Goal: Task Accomplishment & Management: Manage account settings

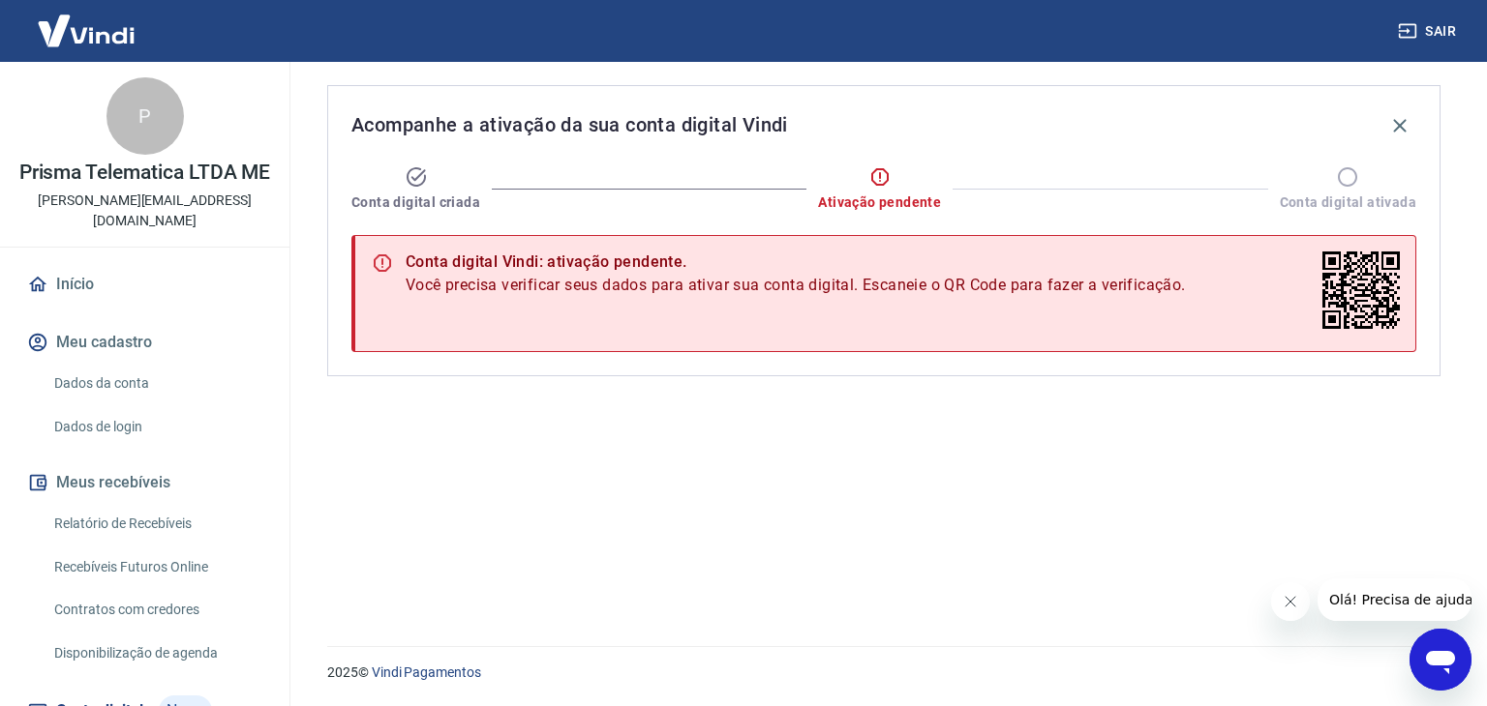
click at [411, 186] on icon at bounding box center [415, 176] width 19 height 19
drag, startPoint x: 431, startPoint y: 280, endPoint x: 835, endPoint y: 264, distance: 404.8
click at [835, 264] on div "Conta digital Vindi: ativação pendente. Você precisa verificar seus dados para …" at bounding box center [796, 294] width 780 height 98
drag, startPoint x: 118, startPoint y: 382, endPoint x: 162, endPoint y: 369, distance: 45.6
click at [118, 382] on link "Dados da conta" at bounding box center [156, 384] width 220 height 40
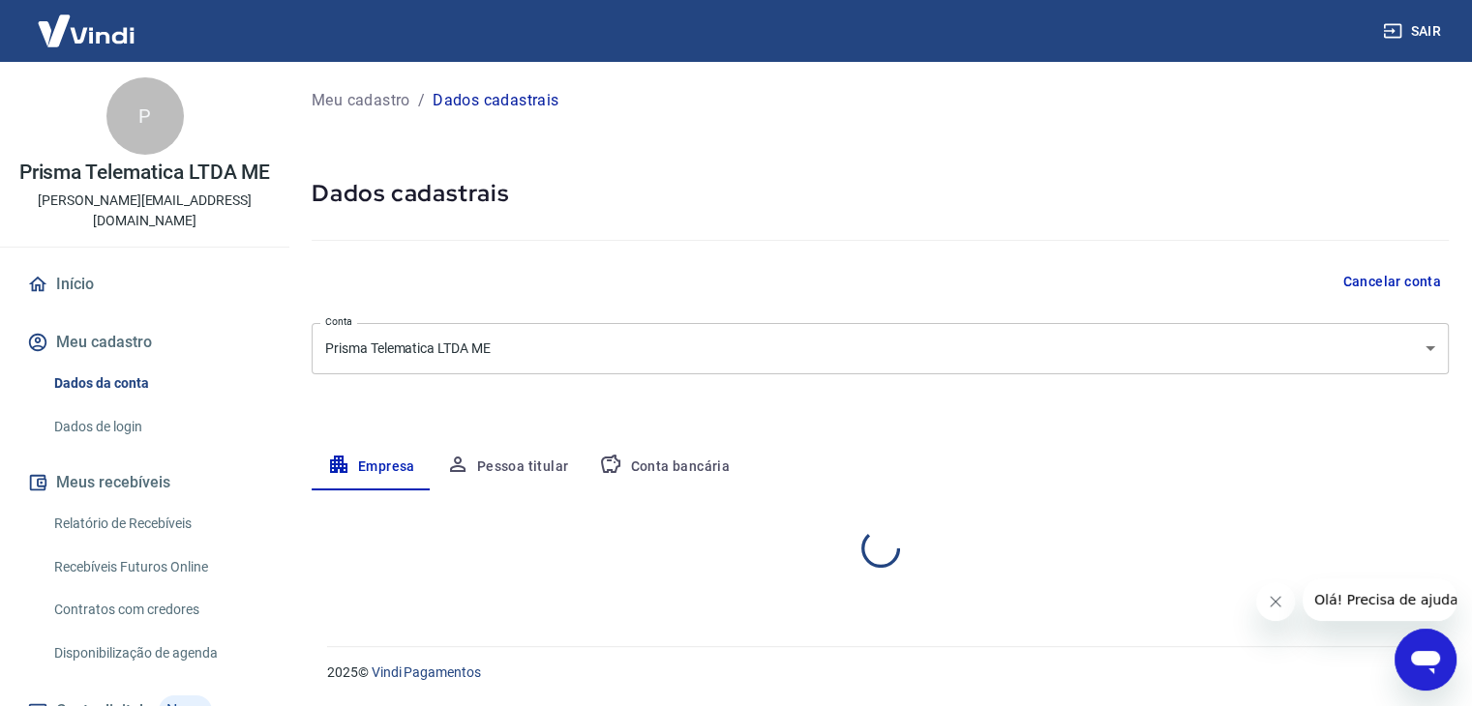
select select "SP"
select select "business"
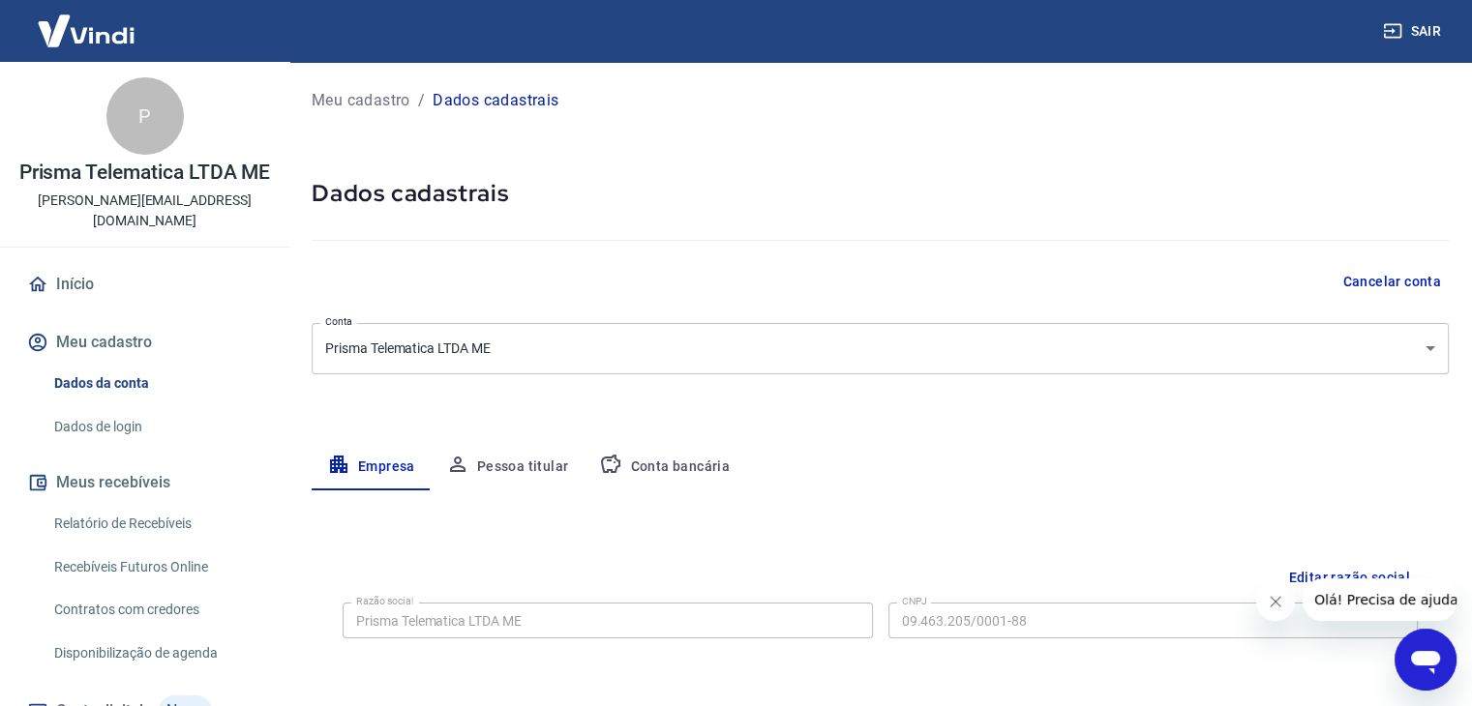
click at [146, 428] on link "Dados de login" at bounding box center [156, 427] width 220 height 40
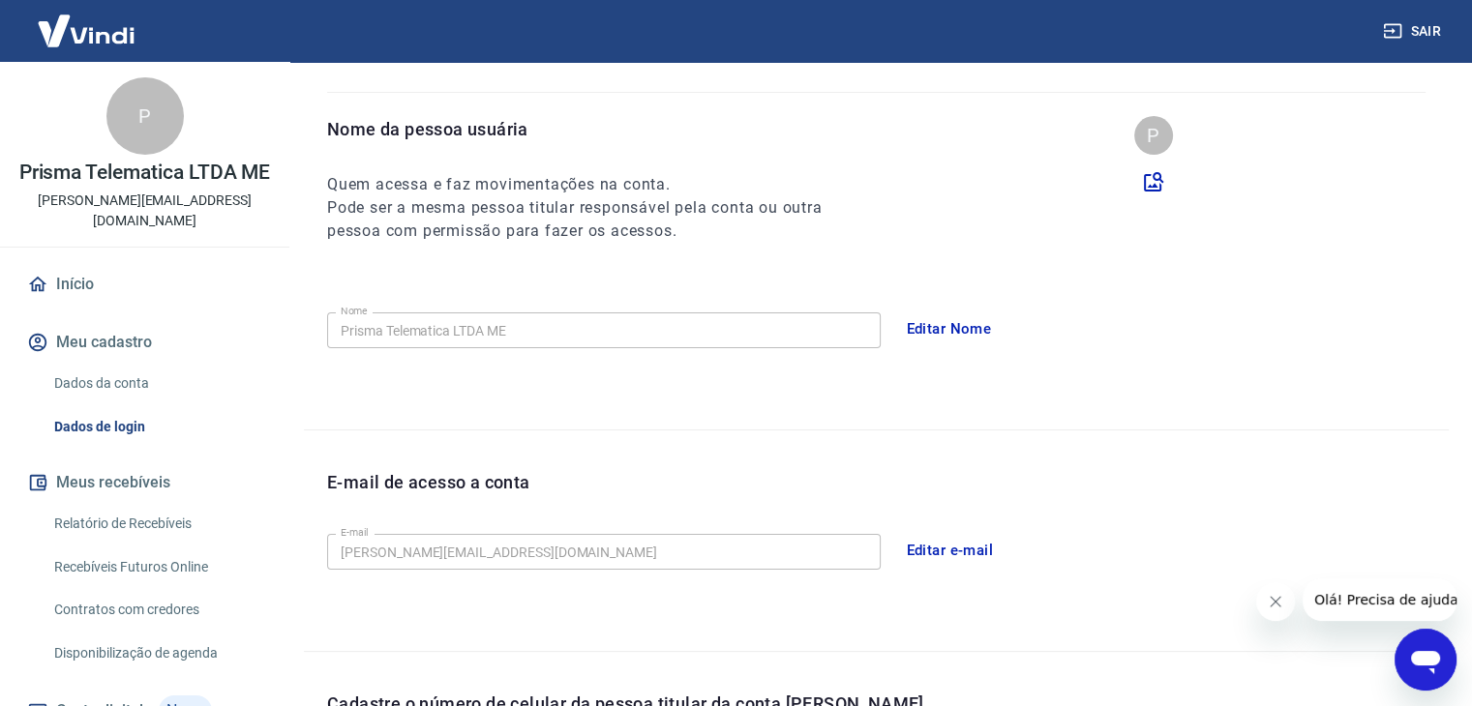
scroll to position [484, 0]
